Goal: Task Accomplishment & Management: Use online tool/utility

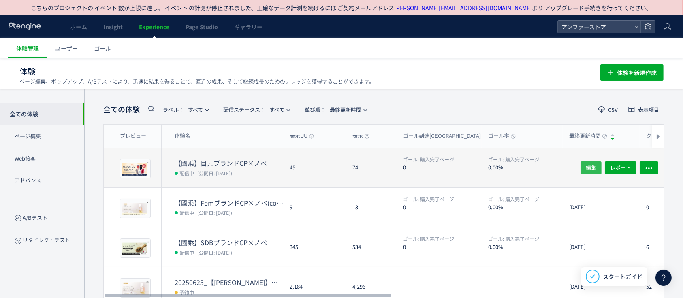
click at [585, 169] on button "編集" at bounding box center [590, 167] width 21 height 13
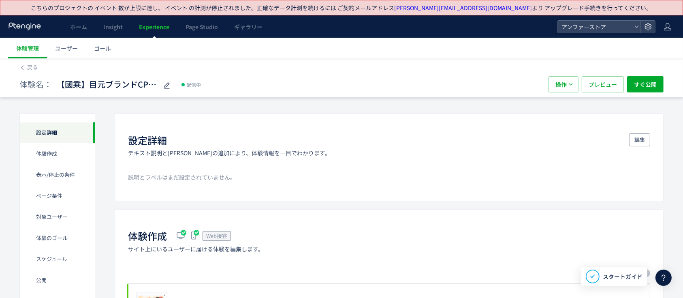
scroll to position [108, 0]
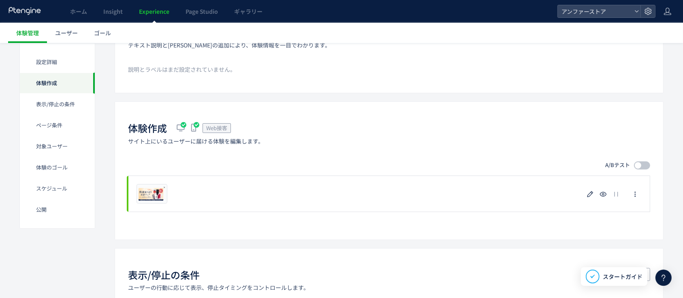
click at [193, 127] on icon at bounding box center [193, 127] width 11 height 11
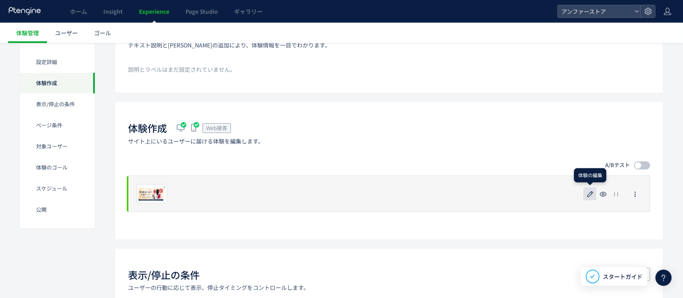
click at [587, 192] on icon "button" at bounding box center [590, 194] width 10 height 10
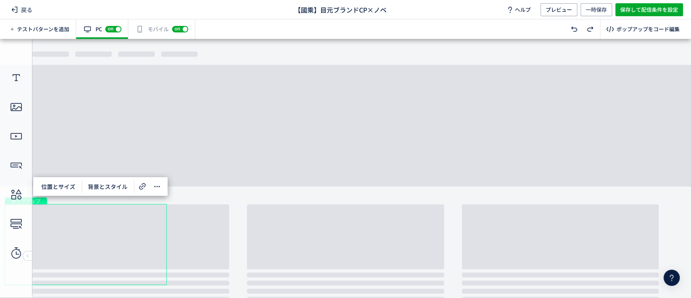
click at [157, 30] on div "有効な編集箇所が確認されません モバイル off on" at bounding box center [161, 28] width 67 height 19
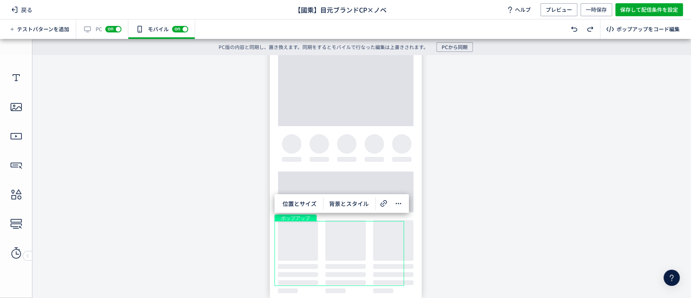
click at [356, 243] on div "ポップアップ" at bounding box center [340, 253] width 130 height 65
click at [395, 205] on icon at bounding box center [399, 203] width 10 height 10
click at [361, 204] on span "背景とスタイル" at bounding box center [348, 203] width 49 height 13
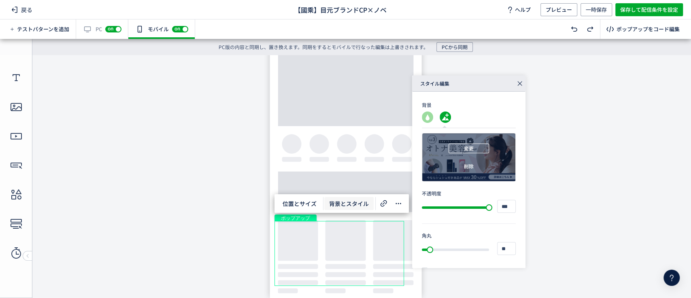
click at [483, 148] on button "変更" at bounding box center [469, 148] width 40 height 10
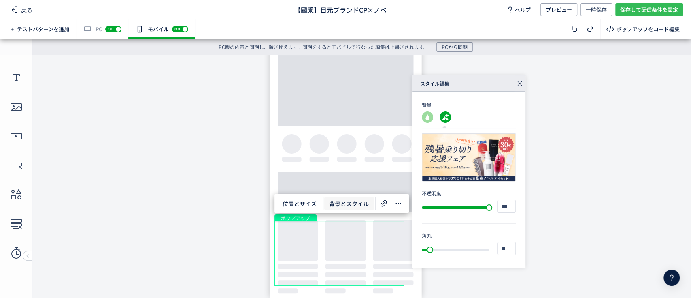
click at [645, 7] on span "保存して配信条件を設定" at bounding box center [649, 9] width 58 height 13
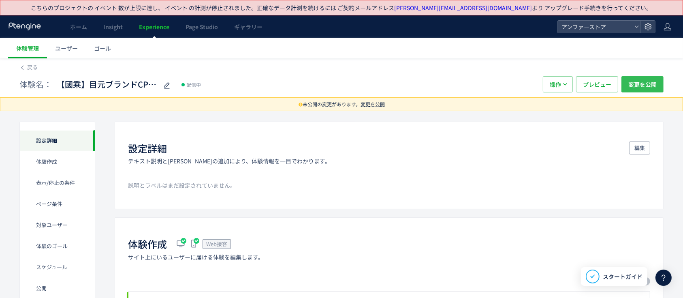
click at [648, 81] on span "変更を公開" at bounding box center [642, 84] width 28 height 16
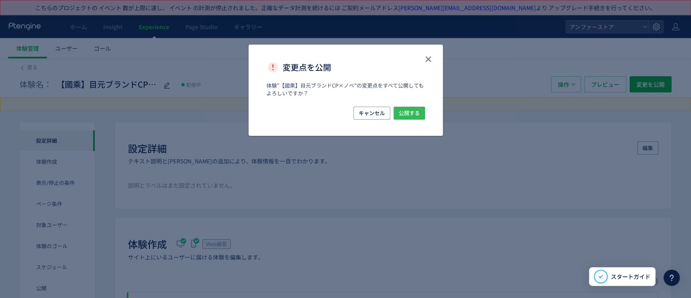
click at [402, 114] on span "公開する" at bounding box center [409, 113] width 21 height 13
